Goal: Transaction & Acquisition: Subscribe to service/newsletter

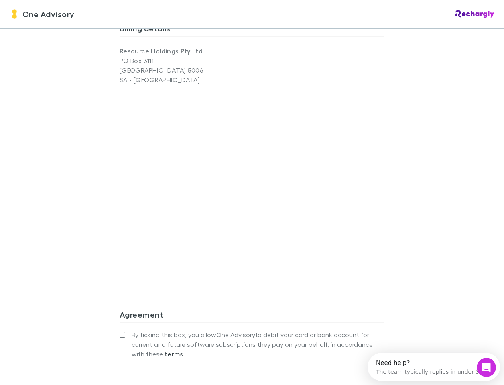
scroll to position [642, 0]
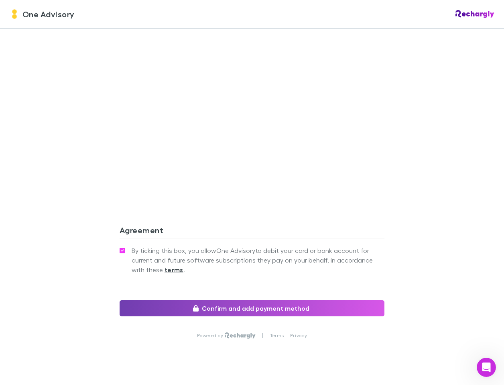
click at [195, 305] on icon "button" at bounding box center [196, 308] width 6 height 6
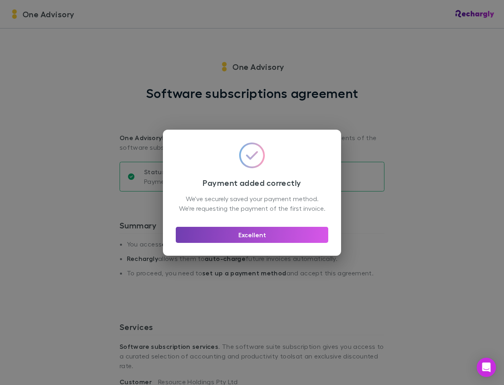
click at [288, 239] on button "Excellent" at bounding box center [252, 235] width 153 height 16
